Goal: Task Accomplishment & Management: Manage account settings

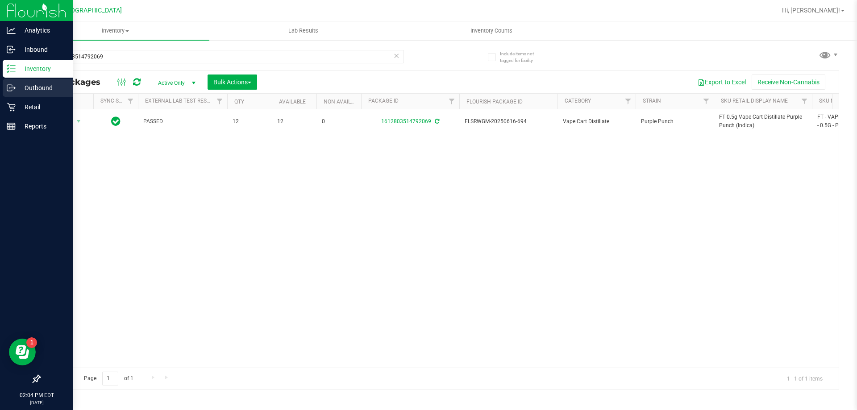
click at [12, 96] on div "Outbound" at bounding box center [38, 88] width 71 height 18
click at [13, 113] on div "Retail" at bounding box center [38, 107] width 71 height 18
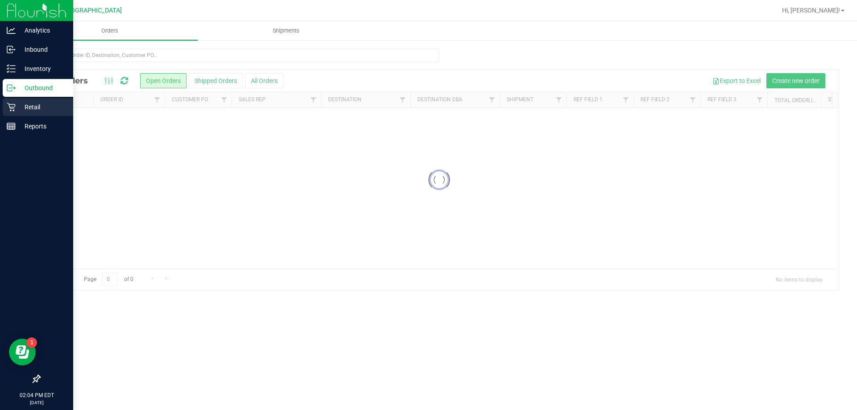
click at [18, 116] on div "Retail" at bounding box center [38, 107] width 71 height 18
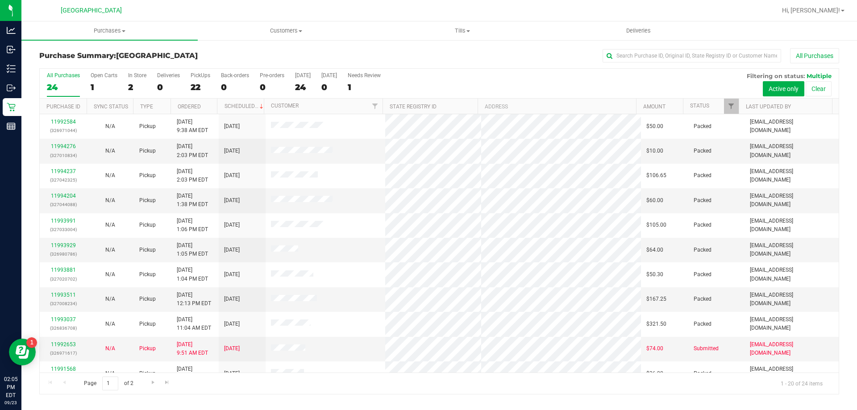
click at [474, 41] on div "Purchase Summary: [GEOGRAPHIC_DATA] All Purchases All Purchases 24 Open Carts 1…" at bounding box center [439, 221] width 836 height 364
click at [464, 33] on span "Tills" at bounding box center [462, 31] width 175 height 8
click at [456, 52] on li "Manage tills" at bounding box center [462, 54] width 176 height 11
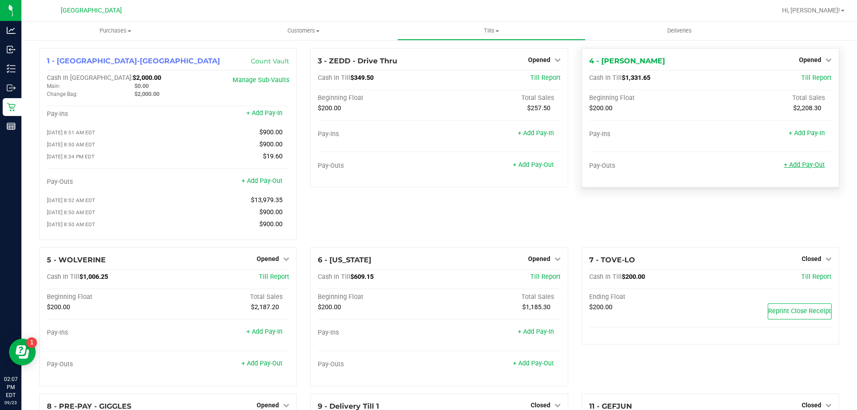
click at [808, 165] on link "+ Add Pay-Out" at bounding box center [804, 165] width 41 height 8
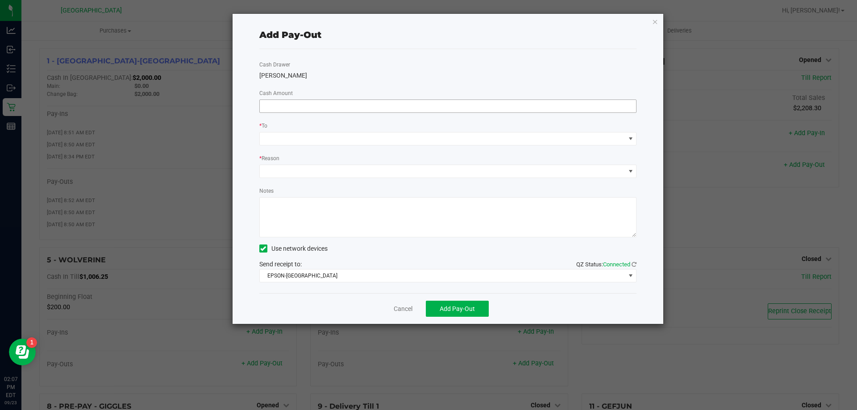
drag, startPoint x: 460, startPoint y: 73, endPoint x: 437, endPoint y: 104, distance: 38.9
click at [438, 98] on div "Cash Drawer [PERSON_NAME] Cash Amount * To * Reason Notes Use network devices S…" at bounding box center [448, 171] width 378 height 244
click at [437, 104] on input at bounding box center [448, 106] width 377 height 13
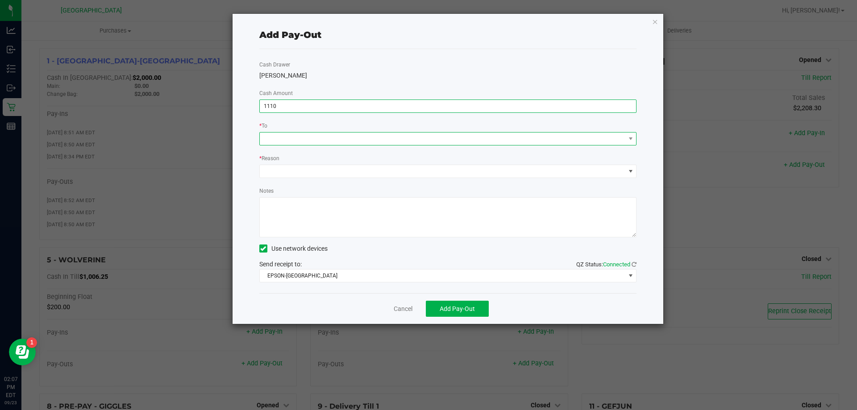
type input "$1,110.00"
click at [368, 143] on span at bounding box center [443, 139] width 366 height 13
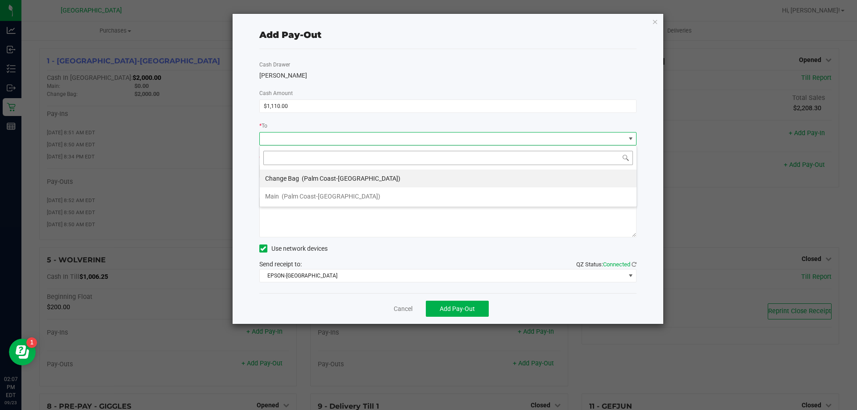
scroll to position [13, 377]
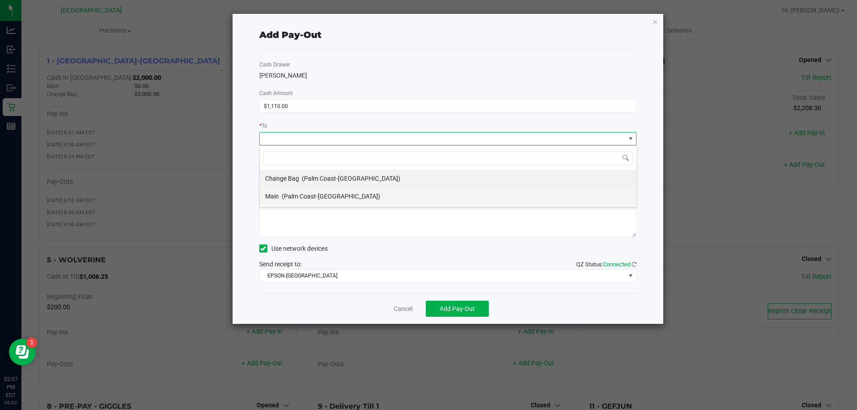
click at [338, 200] on li "Main (Palm Coast-[GEOGRAPHIC_DATA])" at bounding box center [448, 197] width 377 height 18
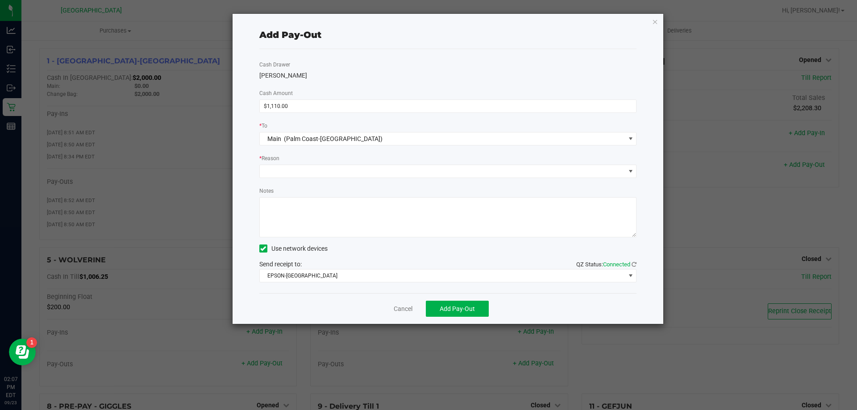
click at [355, 149] on div "Cash Drawer [PERSON_NAME] Cash Amount $1,110.00 * To Main (Palm Coast-Vault) * …" at bounding box center [448, 171] width 378 height 244
click at [347, 173] on span at bounding box center [443, 171] width 366 height 13
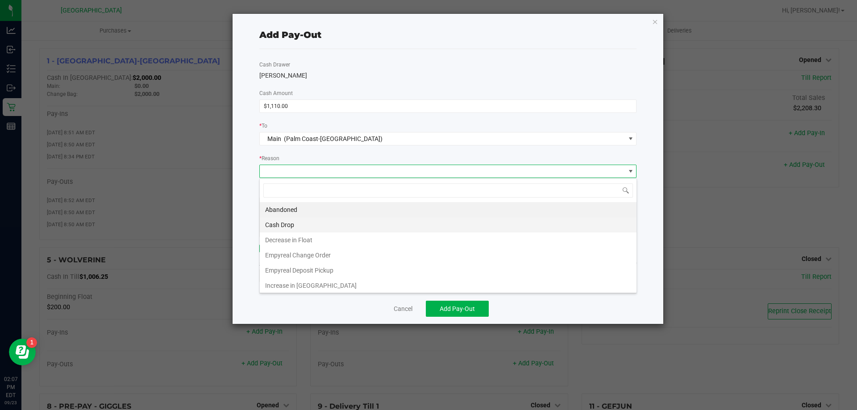
click at [311, 230] on li "Cash Drop" at bounding box center [448, 224] width 377 height 15
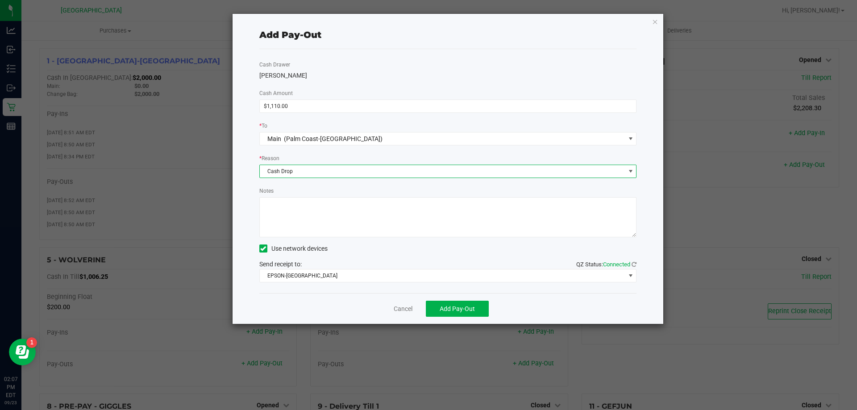
click at [316, 220] on textarea "Notes" at bounding box center [448, 217] width 378 height 40
type textarea "mp"
drag, startPoint x: 455, startPoint y: 284, endPoint x: 454, endPoint y: 309, distance: 25.5
click at [455, 285] on div "Cash Drawer [PERSON_NAME] Cash Amount $1,110.00 * To Main (Palm Coast-Vault) * …" at bounding box center [448, 171] width 378 height 244
click at [454, 309] on span "Add Pay-Out" at bounding box center [457, 308] width 35 height 7
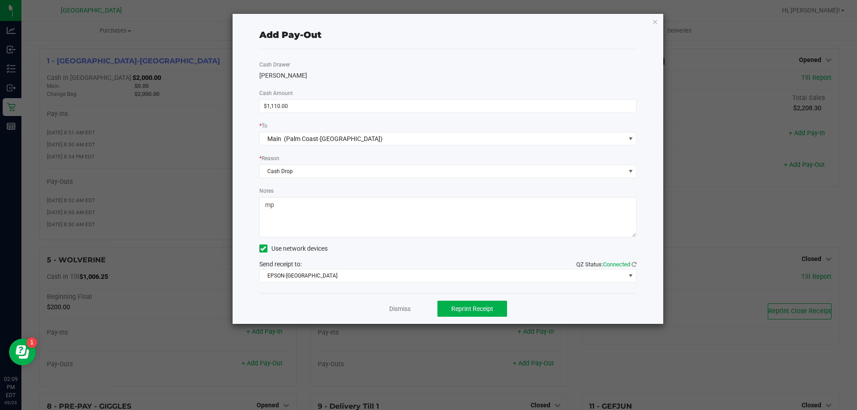
drag, startPoint x: 387, startPoint y: 55, endPoint x: 544, endPoint y: 43, distance: 157.7
click at [389, 56] on div "Cash Drawer [PERSON_NAME] Cash Amount $1,110.00 * To Main (Palm Coast-Vault) * …" at bounding box center [448, 171] width 378 height 244
click at [652, 22] on icon "button" at bounding box center [655, 21] width 6 height 11
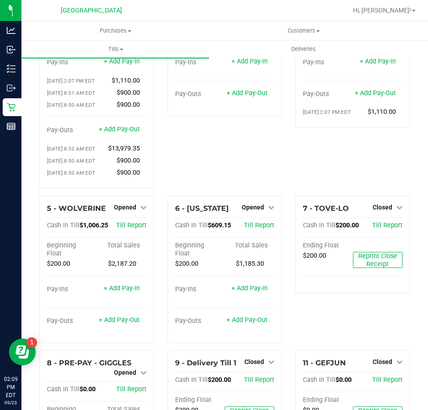
scroll to position [0, 0]
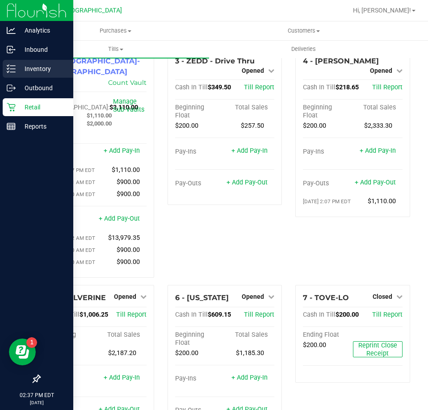
click at [15, 76] on div "Inventory" at bounding box center [38, 69] width 71 height 18
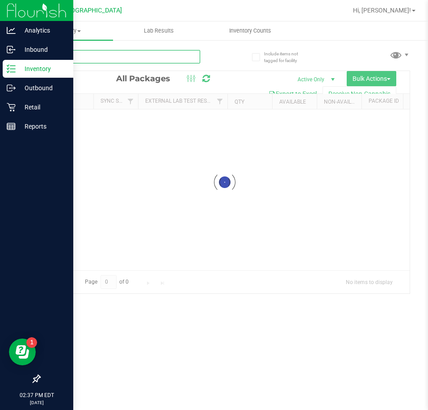
click at [95, 56] on input "text" at bounding box center [119, 56] width 161 height 13
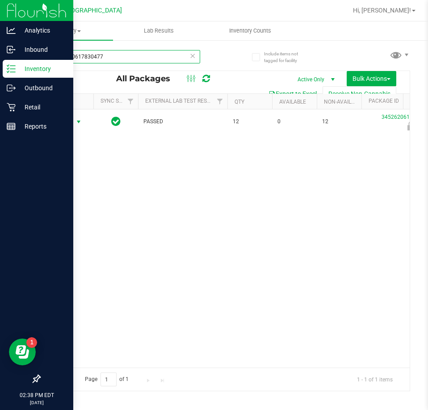
type input "3452620617830477"
click at [74, 121] on span "select" at bounding box center [78, 122] width 11 height 13
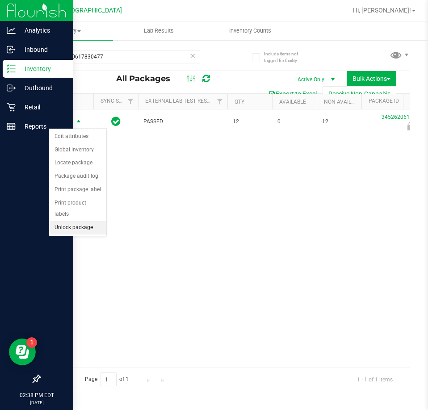
click at [74, 221] on li "Unlock package" at bounding box center [77, 227] width 57 height 13
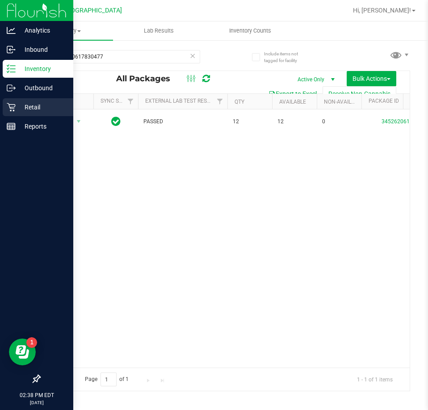
click at [17, 108] on p "Retail" at bounding box center [43, 107] width 54 height 11
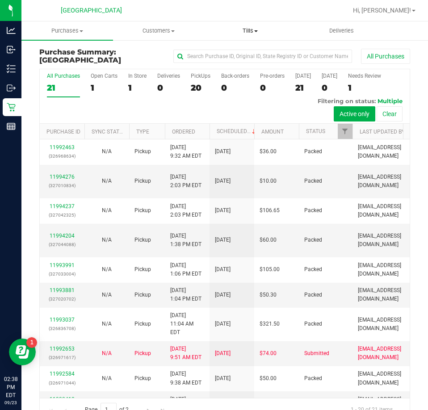
click at [245, 31] on span "Tills" at bounding box center [250, 31] width 91 height 8
click at [237, 55] on span "Manage tills" at bounding box center [235, 54] width 60 height 8
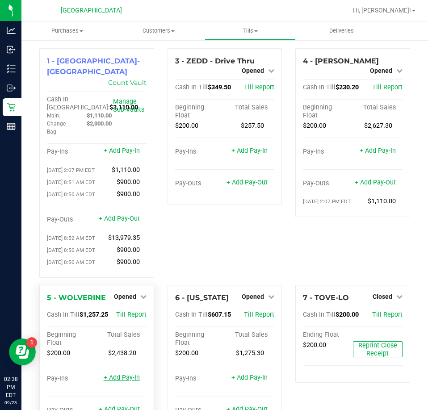
click at [126, 380] on link "+ Add Pay-In" at bounding box center [122, 378] width 36 height 8
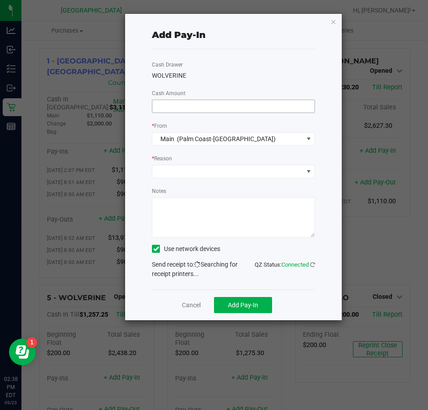
click at [190, 113] on div "Cash Drawer WOLVERINE Cash Amount * From Main (Palm Coast-Vault) * Reason Notes…" at bounding box center [233, 169] width 163 height 240
click at [194, 104] on input at bounding box center [233, 106] width 162 height 13
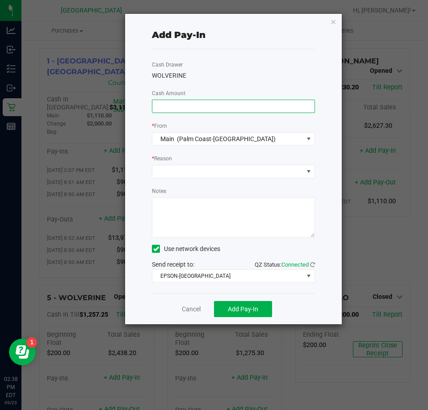
click at [193, 104] on input at bounding box center [233, 106] width 162 height 13
type input "$1,040.00"
click at [234, 180] on div "Cash Drawer WOLVERINE Cash Amount $1,040.00 * From Main (Palm Coast-Vault) * Re…" at bounding box center [233, 171] width 163 height 244
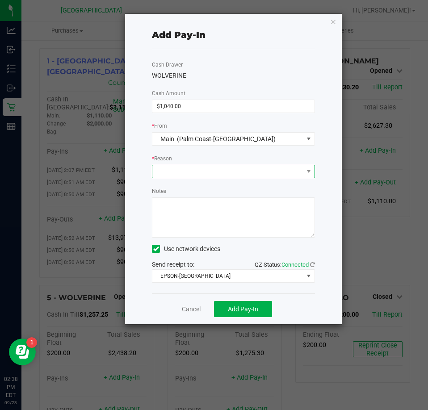
click at [235, 177] on span at bounding box center [227, 171] width 151 height 13
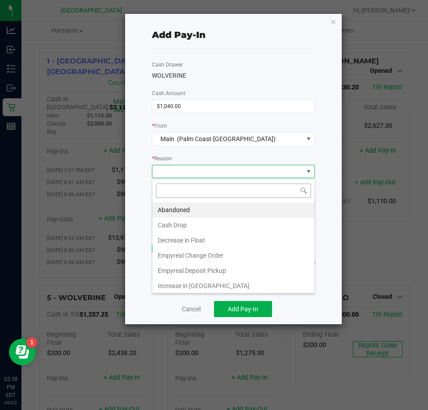
scroll to position [13, 163]
click at [218, 224] on li "Cash Drop" at bounding box center [233, 224] width 162 height 15
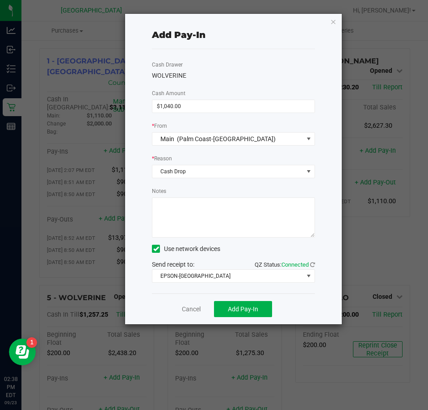
click at [218, 224] on textarea "Notes" at bounding box center [233, 217] width 163 height 40
type textarea "mp"
click at [252, 310] on span "Add Pay-In" at bounding box center [243, 308] width 30 height 7
click at [340, 18] on div "Add Pay-In Cash Drawer WOLVERINE Cash Amount $1,040.00 * From Main (Palm Coast-…" at bounding box center [233, 169] width 217 height 310
drag, startPoint x: 337, startPoint y: 18, endPoint x: 331, endPoint y: 18, distance: 5.4
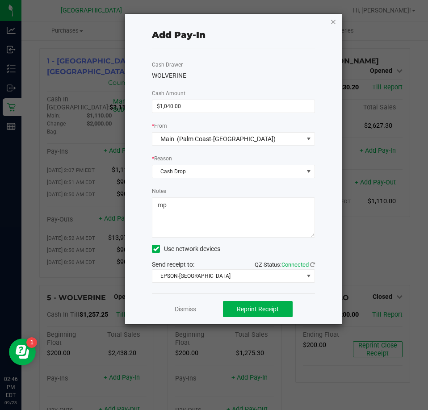
click at [332, 18] on div "Add Pay-In Cash Drawer WOLVERINE Cash Amount $1,040.00 * From Main (Palm Coast-…" at bounding box center [233, 169] width 217 height 310
click at [331, 18] on icon "button" at bounding box center [333, 21] width 6 height 11
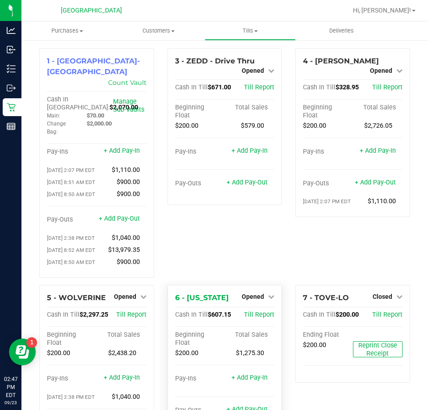
scroll to position [89, 0]
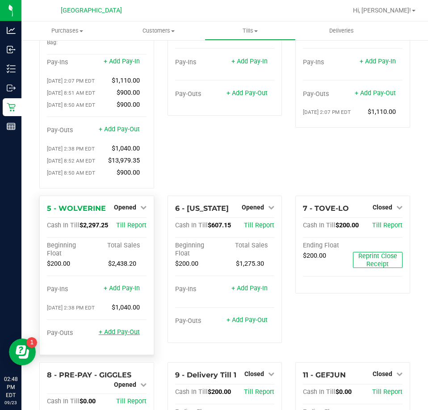
click at [132, 332] on link "+ Add Pay-Out" at bounding box center [119, 332] width 41 height 8
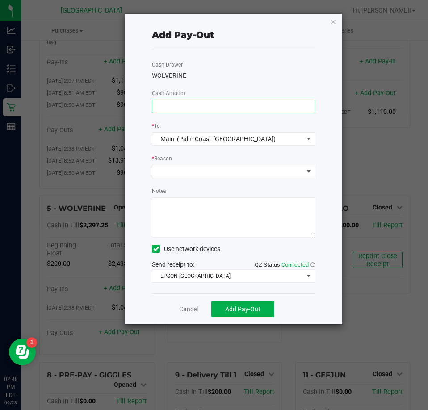
click at [169, 107] on input at bounding box center [233, 106] width 162 height 13
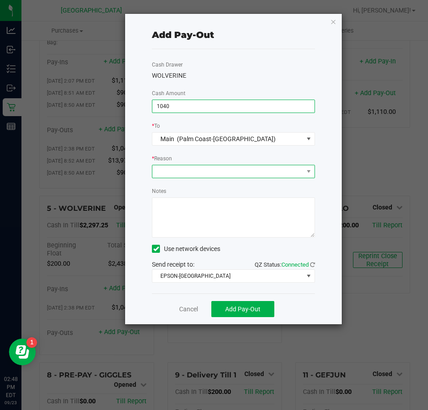
type input "$1,040.00"
click at [220, 171] on span at bounding box center [227, 171] width 151 height 13
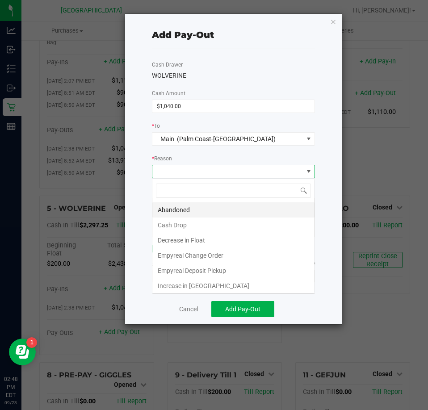
scroll to position [13, 163]
click at [194, 221] on li "Cash Drop" at bounding box center [233, 224] width 162 height 15
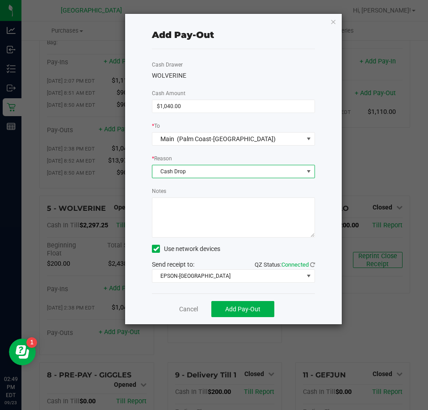
click at [208, 206] on textarea "Notes" at bounding box center [233, 217] width 163 height 40
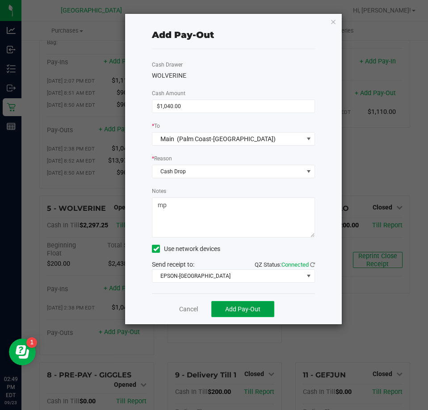
click at [263, 309] on button "Add Pay-Out" at bounding box center [242, 309] width 63 height 16
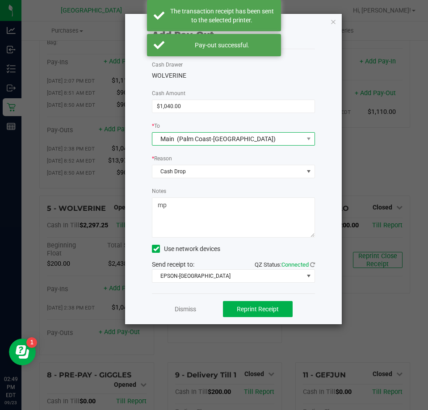
click at [283, 139] on span "Main (Palm Coast-[GEOGRAPHIC_DATA])" at bounding box center [227, 139] width 151 height 13
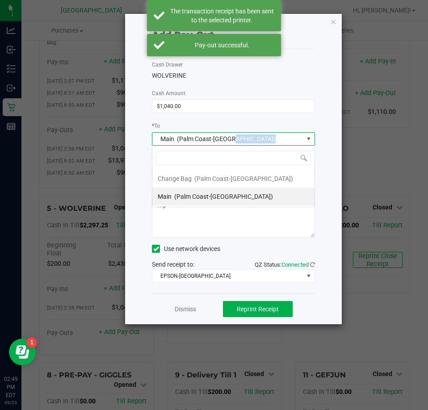
click at [283, 139] on span "Main (Palm Coast-[GEOGRAPHIC_DATA])" at bounding box center [227, 139] width 151 height 13
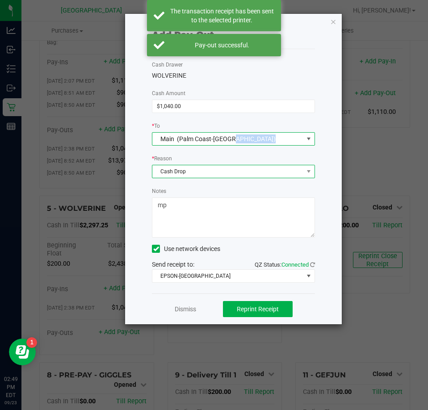
click at [251, 172] on span "Cash Drop" at bounding box center [227, 171] width 151 height 13
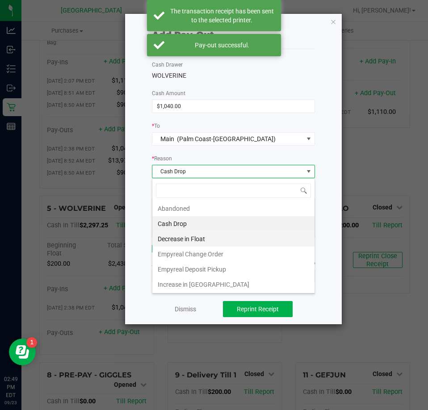
scroll to position [2, 0]
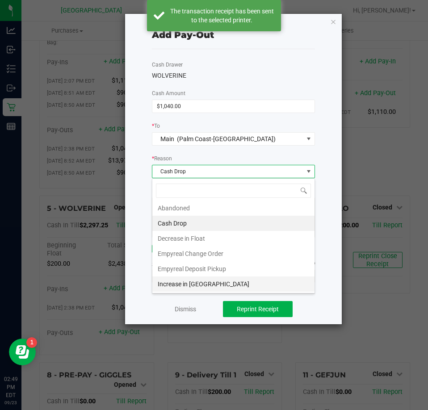
click at [220, 281] on li "Increase in [GEOGRAPHIC_DATA]" at bounding box center [233, 283] width 162 height 15
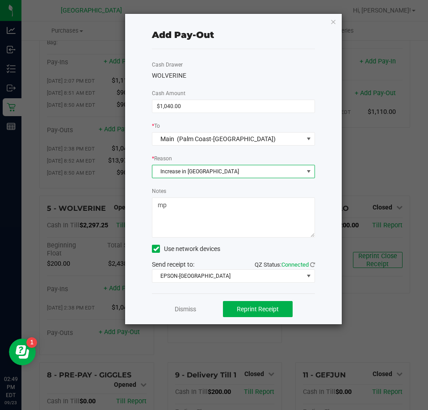
click at [218, 217] on textarea "Notes" at bounding box center [233, 217] width 163 height 40
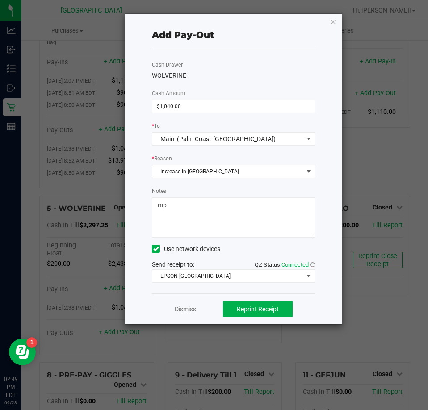
click at [218, 217] on textarea "Notes" at bounding box center [233, 217] width 163 height 40
click at [220, 212] on textarea "Notes" at bounding box center [233, 217] width 163 height 40
type textarea "mp- balance payout. accidentally did pay in"
click at [241, 314] on button "Reprint Receipt" at bounding box center [258, 309] width 70 height 16
click at [332, 18] on icon "button" at bounding box center [333, 21] width 6 height 11
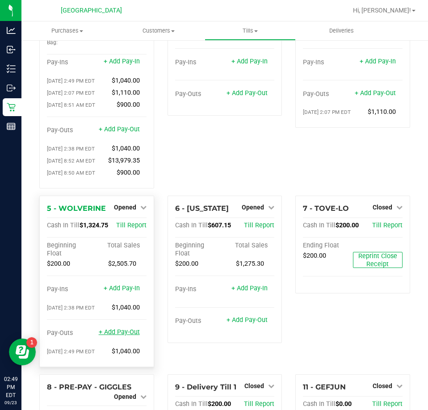
click at [117, 336] on link "+ Add Pay-Out" at bounding box center [119, 332] width 41 height 8
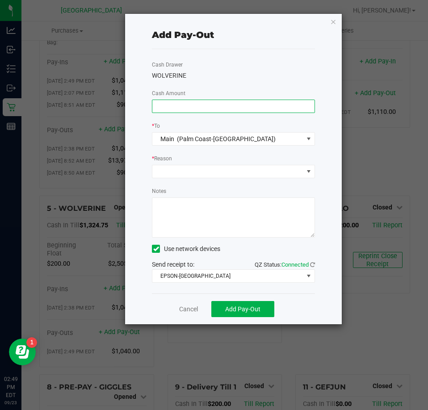
click at [186, 103] on input at bounding box center [233, 106] width 162 height 13
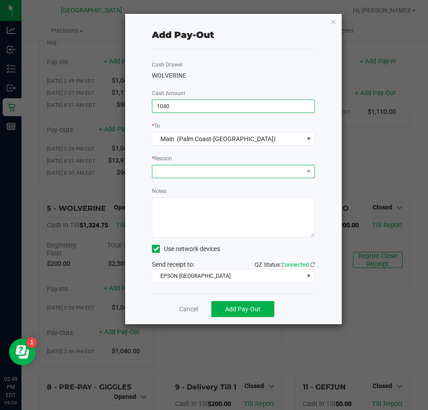
type input "$1,040.00"
click at [178, 170] on span at bounding box center [227, 171] width 151 height 13
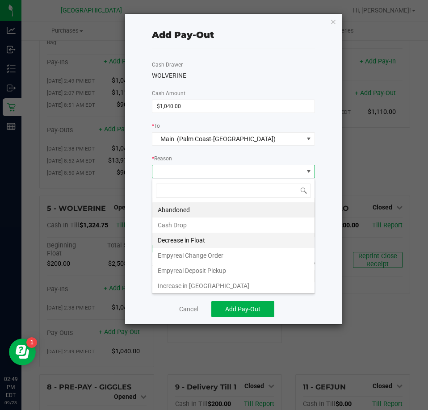
scroll to position [13, 163]
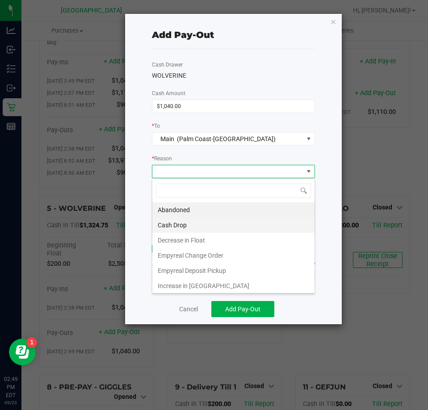
click at [202, 223] on li "Cash Drop" at bounding box center [233, 224] width 162 height 15
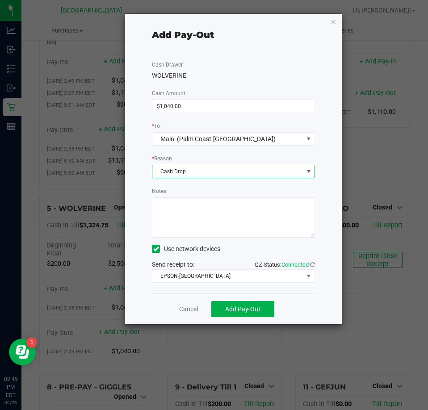
click at [202, 223] on textarea "Notes" at bounding box center [233, 217] width 163 height 40
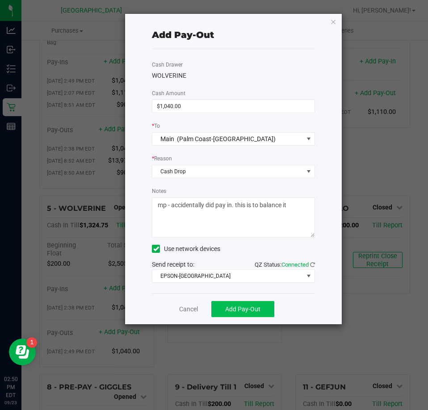
type textarea "mp - accidentally did pay in. this is to balance it"
click at [237, 314] on button "Add Pay-Out" at bounding box center [242, 309] width 63 height 16
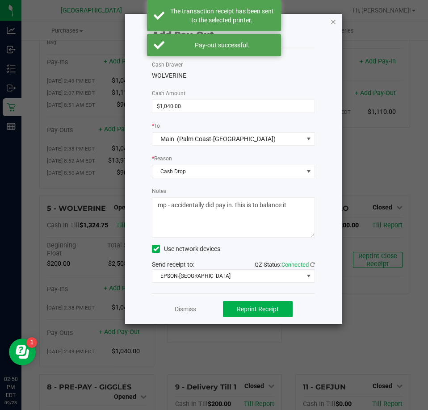
click at [332, 23] on icon "button" at bounding box center [333, 21] width 6 height 11
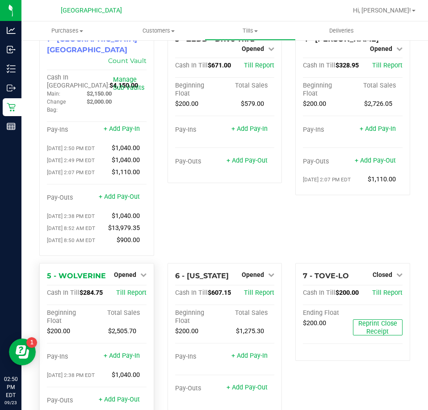
scroll to position [0, 0]
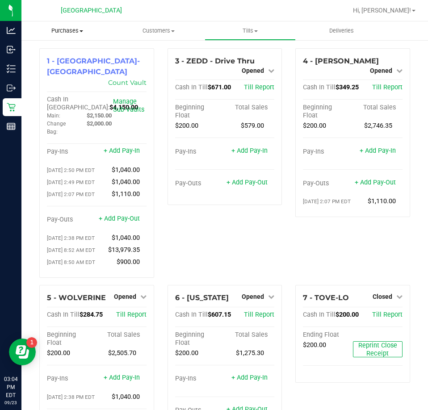
click at [77, 29] on span "Purchases" at bounding box center [67, 31] width 92 height 8
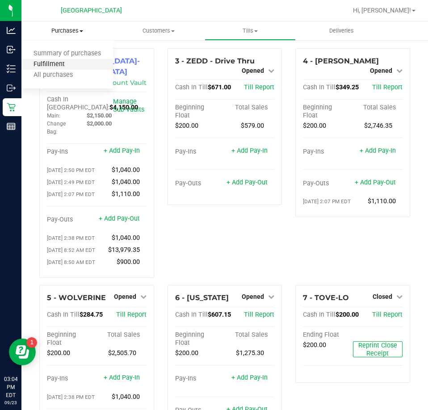
click at [53, 64] on span "Fulfillment" at bounding box center [48, 65] width 55 height 8
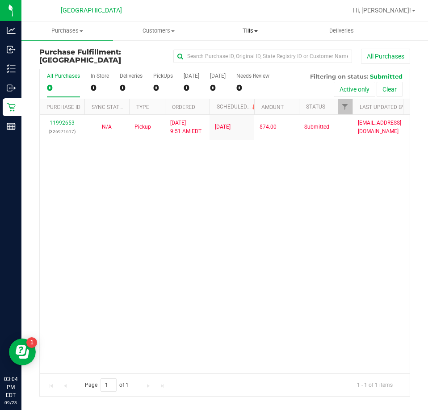
click at [247, 29] on span "Tills" at bounding box center [250, 31] width 91 height 8
click at [232, 54] on span "Manage tills" at bounding box center [235, 54] width 60 height 8
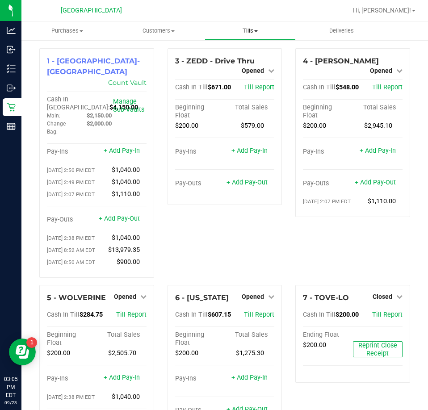
click at [245, 30] on span "Tills" at bounding box center [250, 31] width 91 height 8
click at [233, 52] on span "Manage tills" at bounding box center [235, 54] width 60 height 8
click at [288, 98] on div "4 - YIRUMA Opened Close Till Cash In Till $548.00 Till Report Beginning Float T…" at bounding box center [352, 166] width 128 height 237
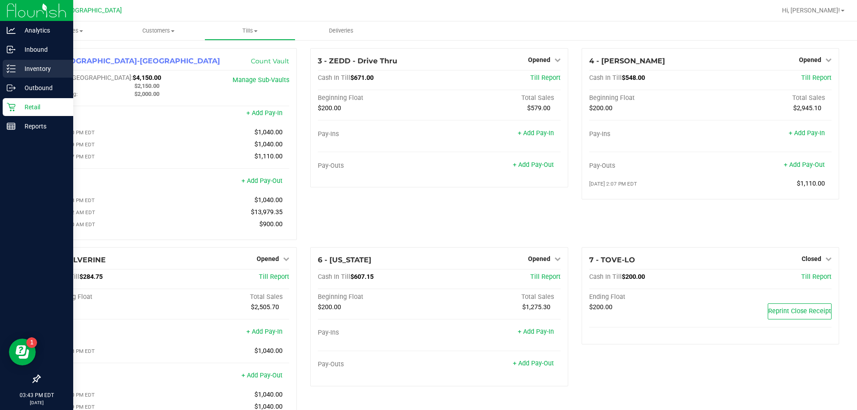
click at [36, 66] on p "Inventory" at bounding box center [43, 68] width 54 height 11
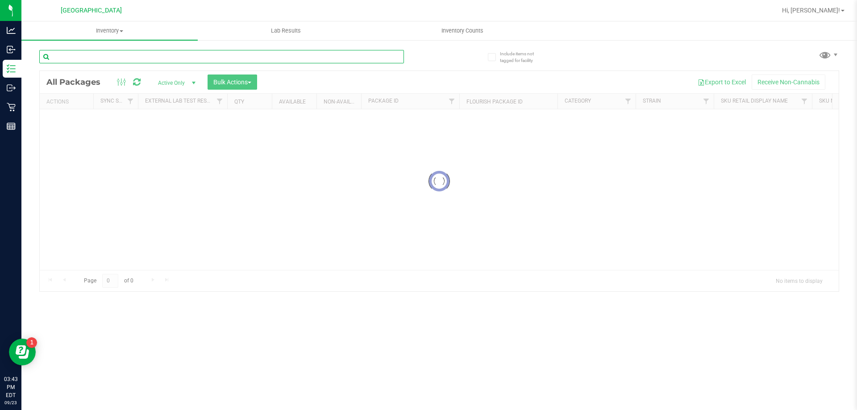
click at [116, 58] on input "text" at bounding box center [221, 56] width 365 height 13
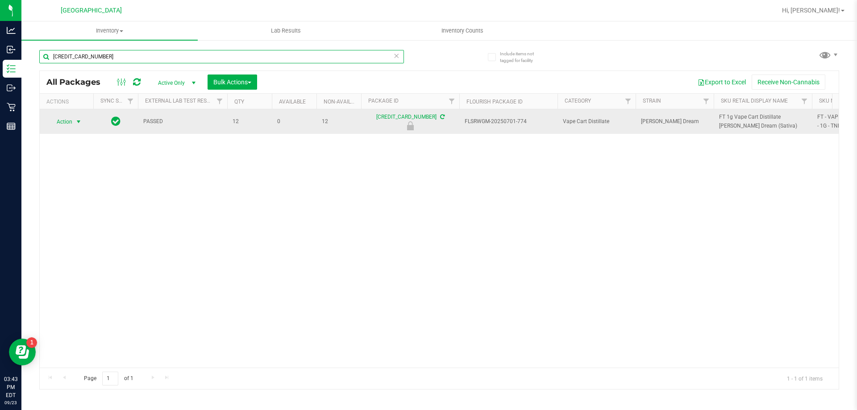
type input "2703179465887634"
click at [67, 125] on span "Action" at bounding box center [61, 122] width 24 height 13
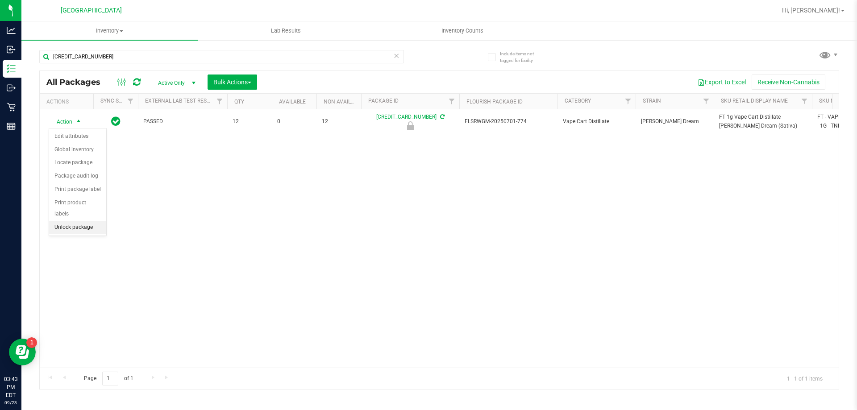
click at [72, 221] on li "Unlock package" at bounding box center [77, 227] width 57 height 13
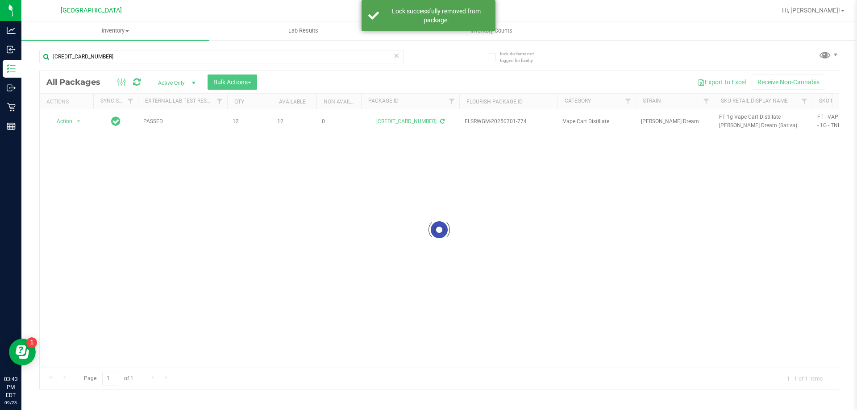
click at [427, 117] on div at bounding box center [439, 230] width 799 height 318
click at [427, 117] on span "FT 1g Vape Cart Distillate Tangie Dream (Sativa)" at bounding box center [763, 121] width 88 height 17
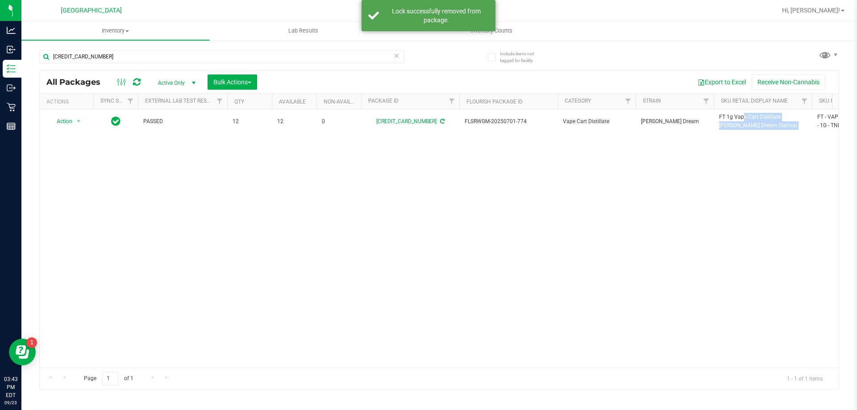
click at [427, 117] on span "FT 1g Vape Cart Distillate Tangie Dream (Sativa)" at bounding box center [763, 121] width 88 height 17
copy tr "FT 1g Vape Cart Distillate Tangie Dream (Sativa)"
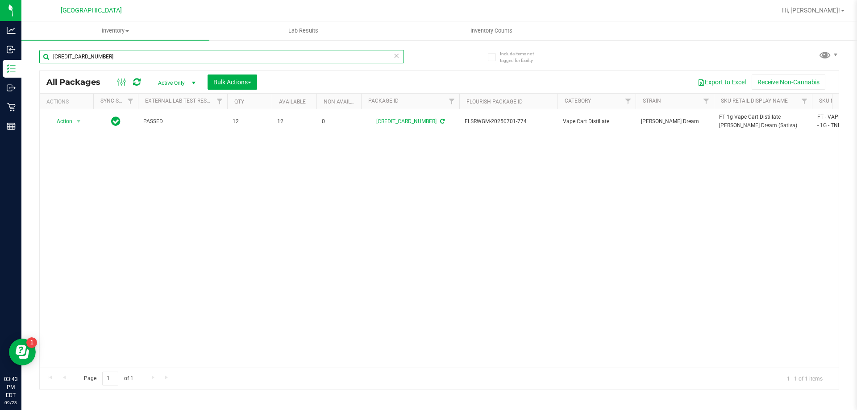
click at [199, 55] on input "2703179465887634" at bounding box center [221, 56] width 365 height 13
paste input "FT 1g Vape Cart Distillate Tangie Dream (Sativa)"
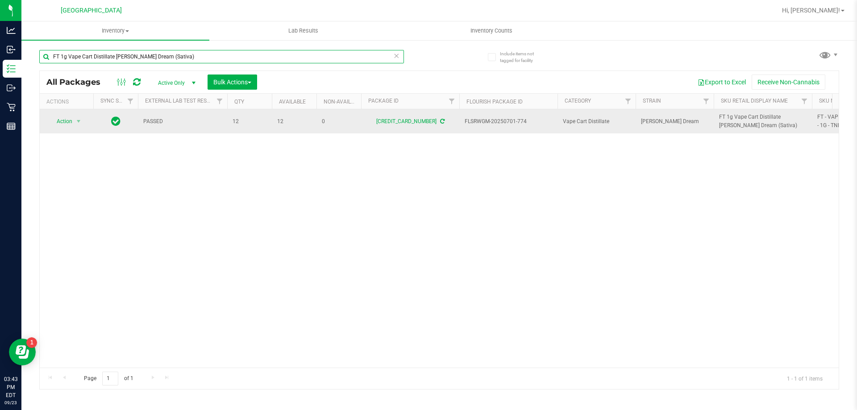
type input "FT 1g Vape Cart Distillate Tangie Dream (Sativa)"
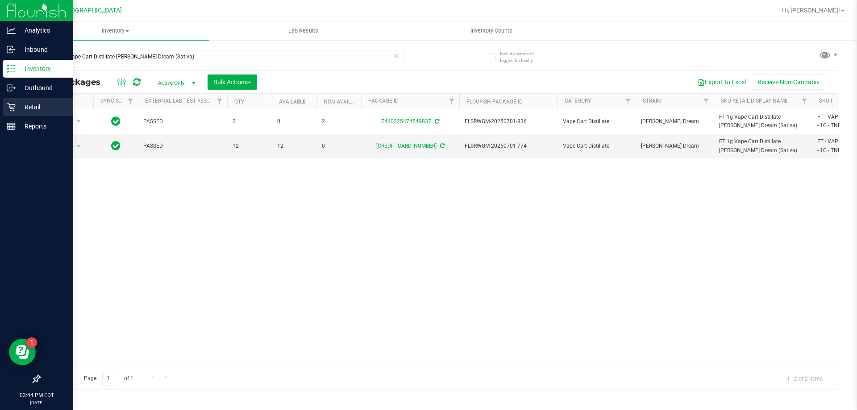
click at [38, 98] on div "Retail" at bounding box center [38, 107] width 71 height 18
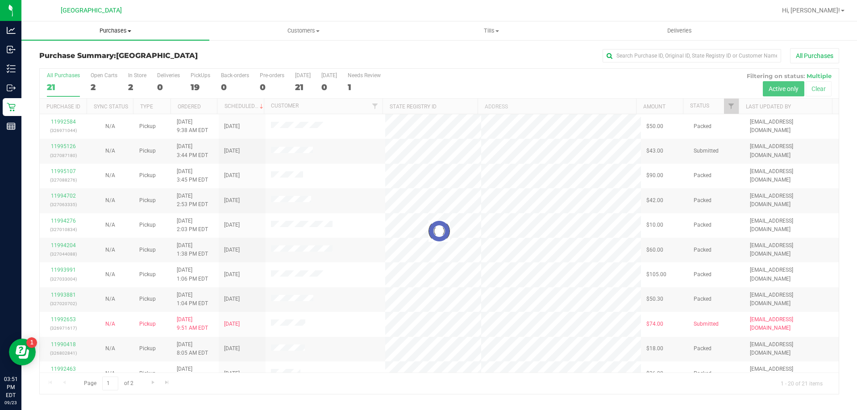
click at [104, 27] on span "Purchases" at bounding box center [115, 31] width 188 height 8
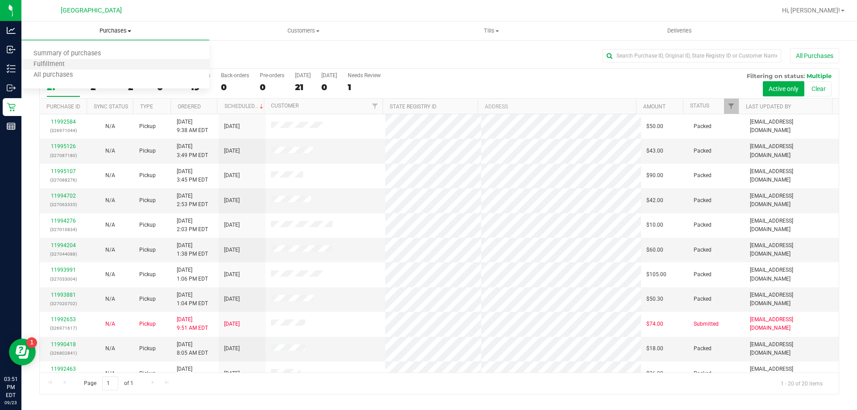
click at [67, 59] on li "Fulfillment" at bounding box center [115, 64] width 188 height 11
